Goal: Find specific page/section

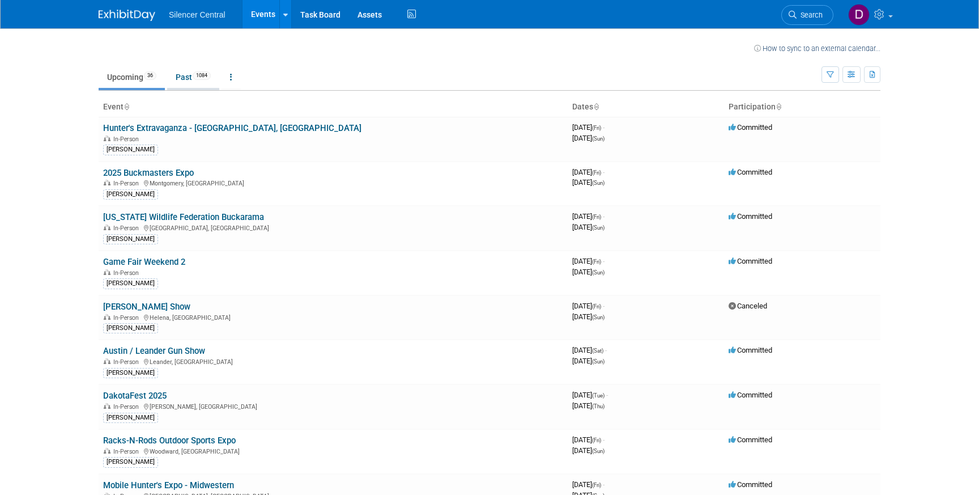
click at [197, 79] on link "Past 1084" at bounding box center [193, 77] width 52 height 22
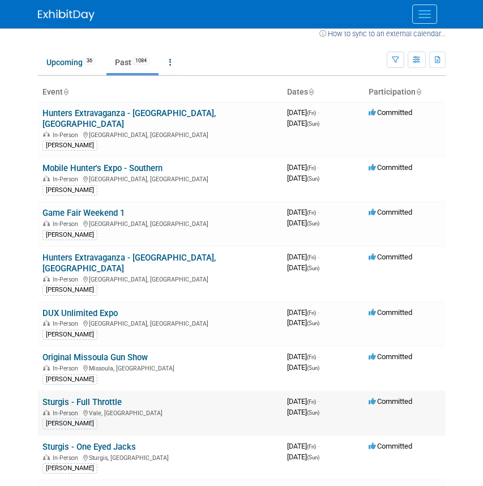
scroll to position [13, 0]
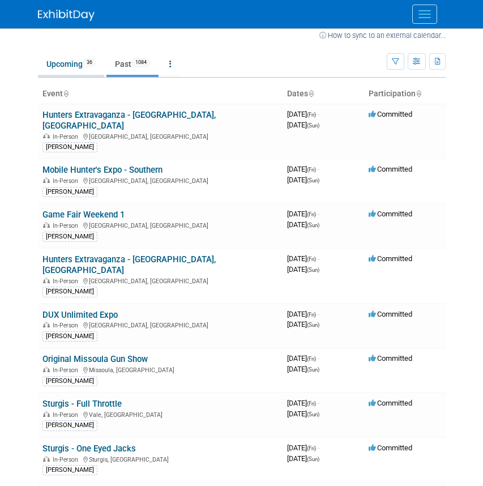
click at [59, 68] on link "Upcoming 36" at bounding box center [71, 64] width 66 height 22
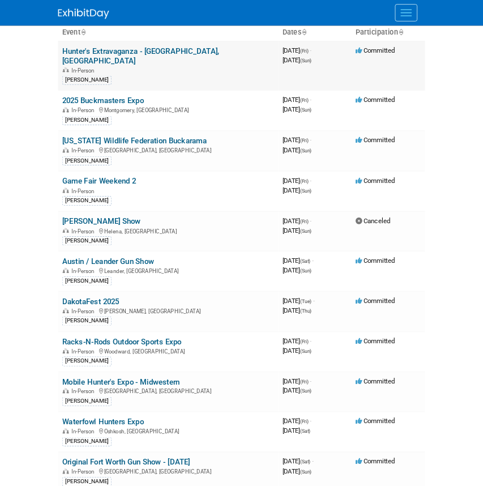
scroll to position [71, 0]
